Goal: Transaction & Acquisition: Purchase product/service

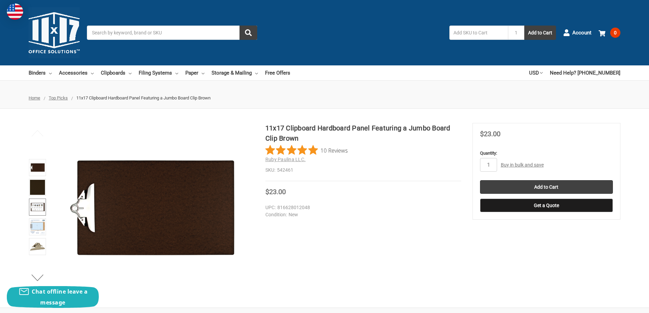
click at [35, 208] on img at bounding box center [37, 207] width 15 height 15
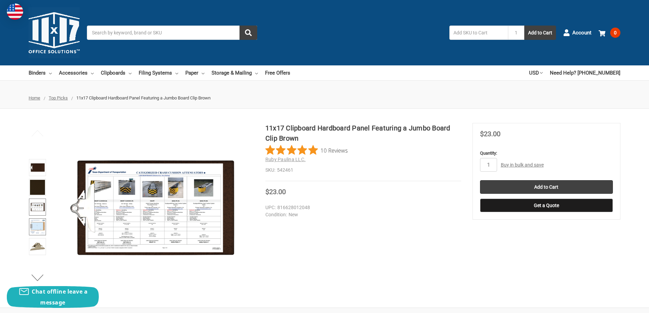
click at [35, 227] on img at bounding box center [37, 226] width 15 height 15
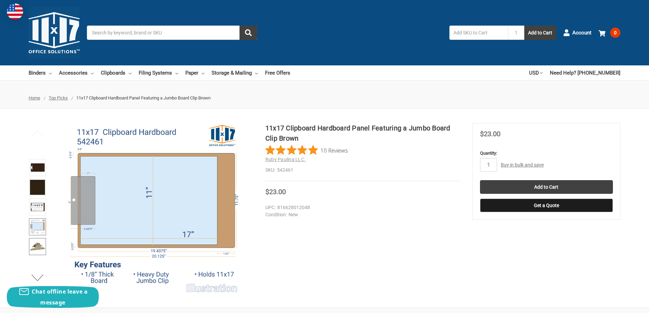
click at [34, 248] on img at bounding box center [37, 246] width 15 height 15
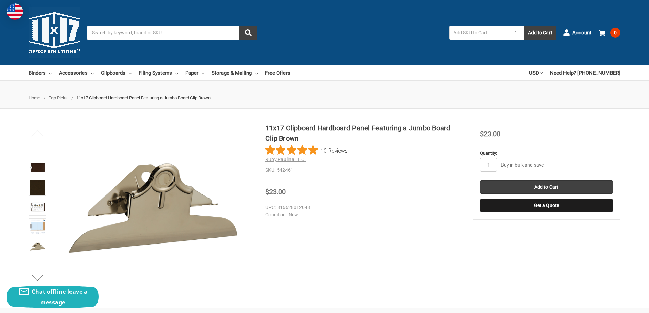
click at [36, 167] on img at bounding box center [37, 167] width 15 height 15
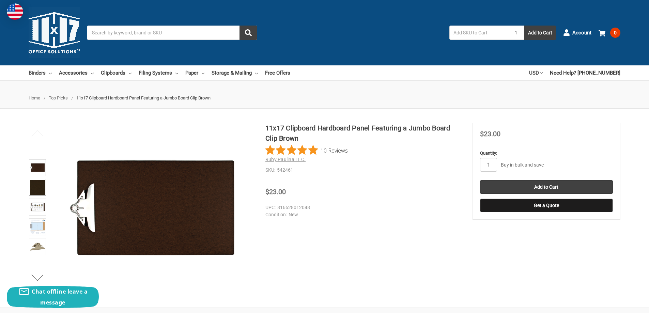
click at [33, 189] on img at bounding box center [37, 187] width 15 height 15
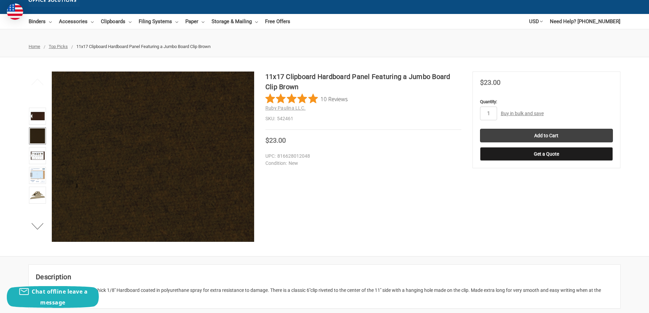
scroll to position [34, 0]
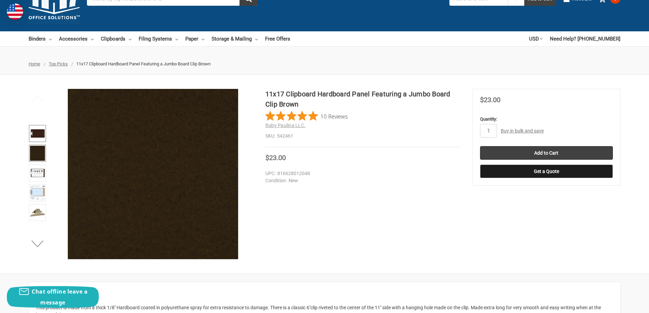
click at [35, 135] on img at bounding box center [37, 133] width 15 height 15
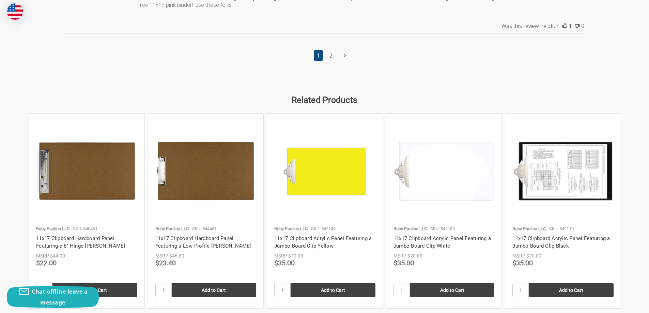
scroll to position [988, 0]
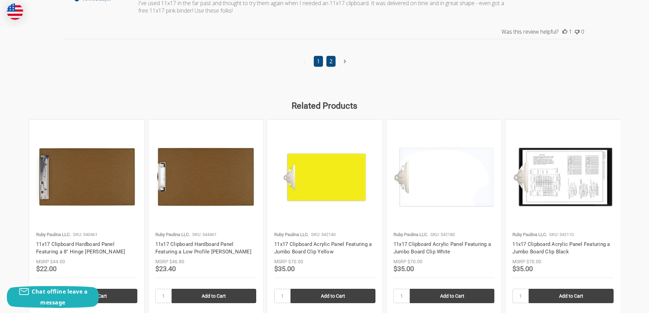
click at [329, 60] on link "2" at bounding box center [330, 61] width 9 height 11
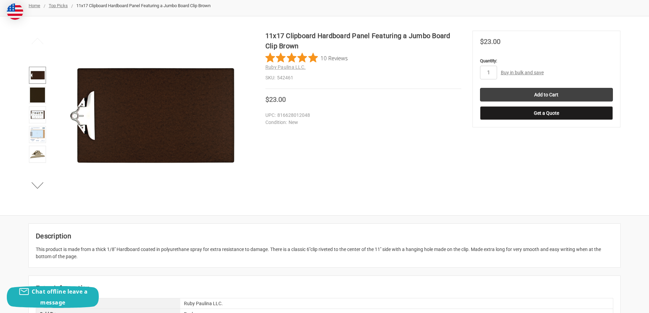
scroll to position [57, 0]
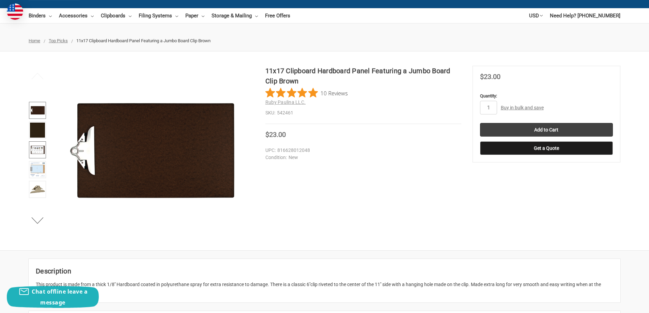
click at [38, 149] on img at bounding box center [37, 149] width 15 height 15
